Goal: Find specific page/section: Find specific page/section

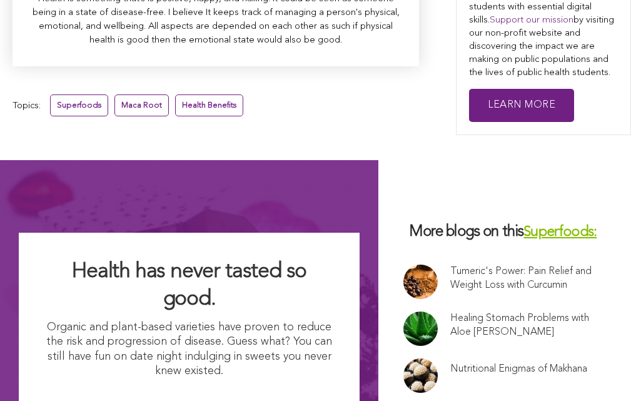
scroll to position [8159, 0]
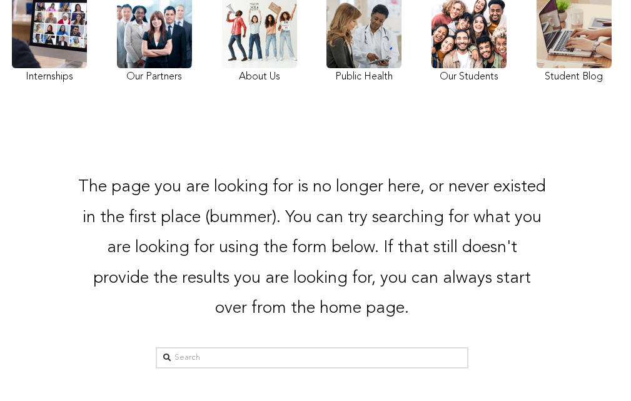
scroll to position [158, 4]
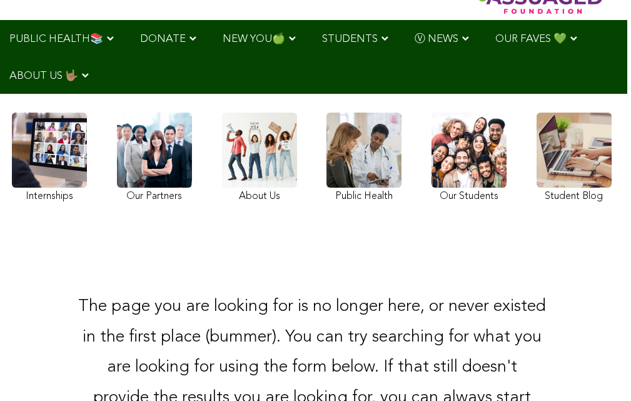
click at [473, 180] on link at bounding box center [468, 159] width 75 height 93
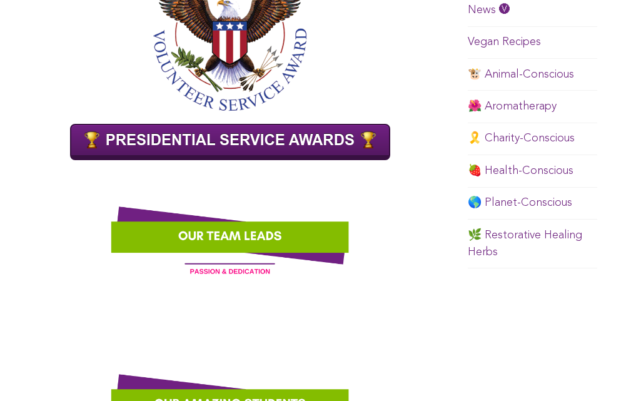
scroll to position [976, 3]
